Goal: Task Accomplishment & Management: Manage account settings

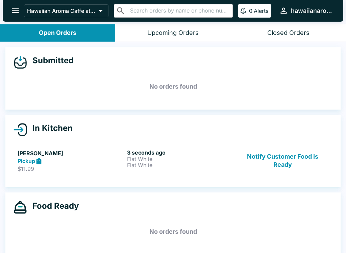
click at [152, 160] on p "Flat White" at bounding box center [180, 159] width 107 height 6
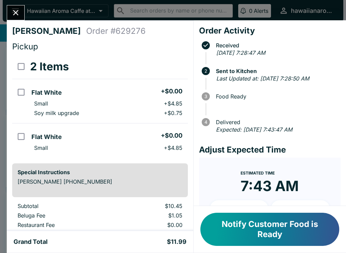
click at [244, 226] on button "Notify Customer Food is Ready" at bounding box center [269, 229] width 139 height 33
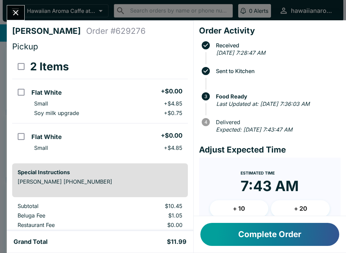
click at [13, 11] on icon "Close" at bounding box center [15, 12] width 9 height 9
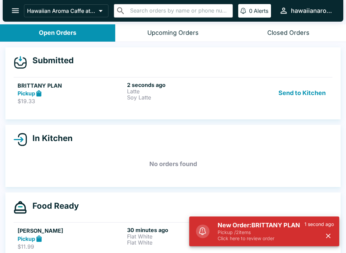
click at [311, 90] on button "Send to Kitchen" at bounding box center [302, 92] width 53 height 23
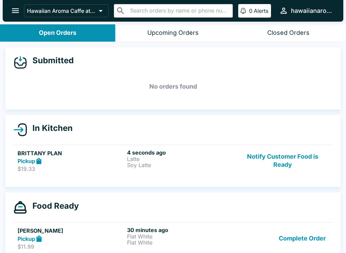
click at [181, 155] on h6 "4 seconds ago" at bounding box center [180, 152] width 107 height 7
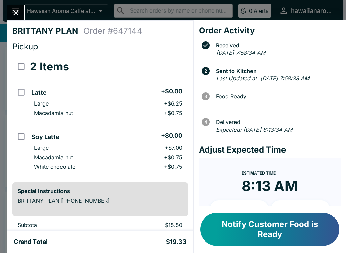
click at [260, 229] on button "Notify Customer Food is Ready" at bounding box center [269, 229] width 139 height 33
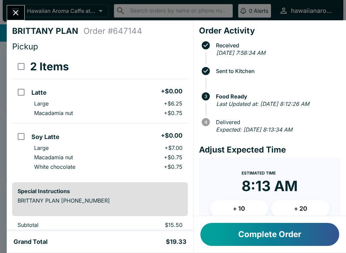
click at [17, 7] on button "Close" at bounding box center [15, 12] width 17 height 15
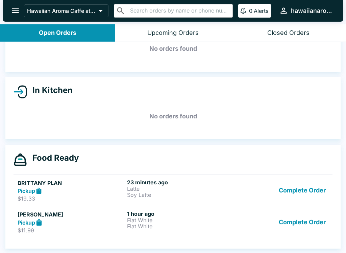
scroll to position [38, 0]
click at [316, 219] on button "Complete Order" at bounding box center [302, 221] width 52 height 23
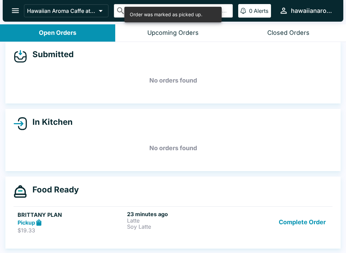
scroll to position [6, 0]
click at [309, 219] on button "Complete Order" at bounding box center [302, 222] width 52 height 23
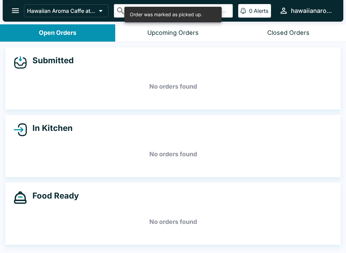
scroll to position [0, 0]
